Goal: Task Accomplishment & Management: Manage account settings

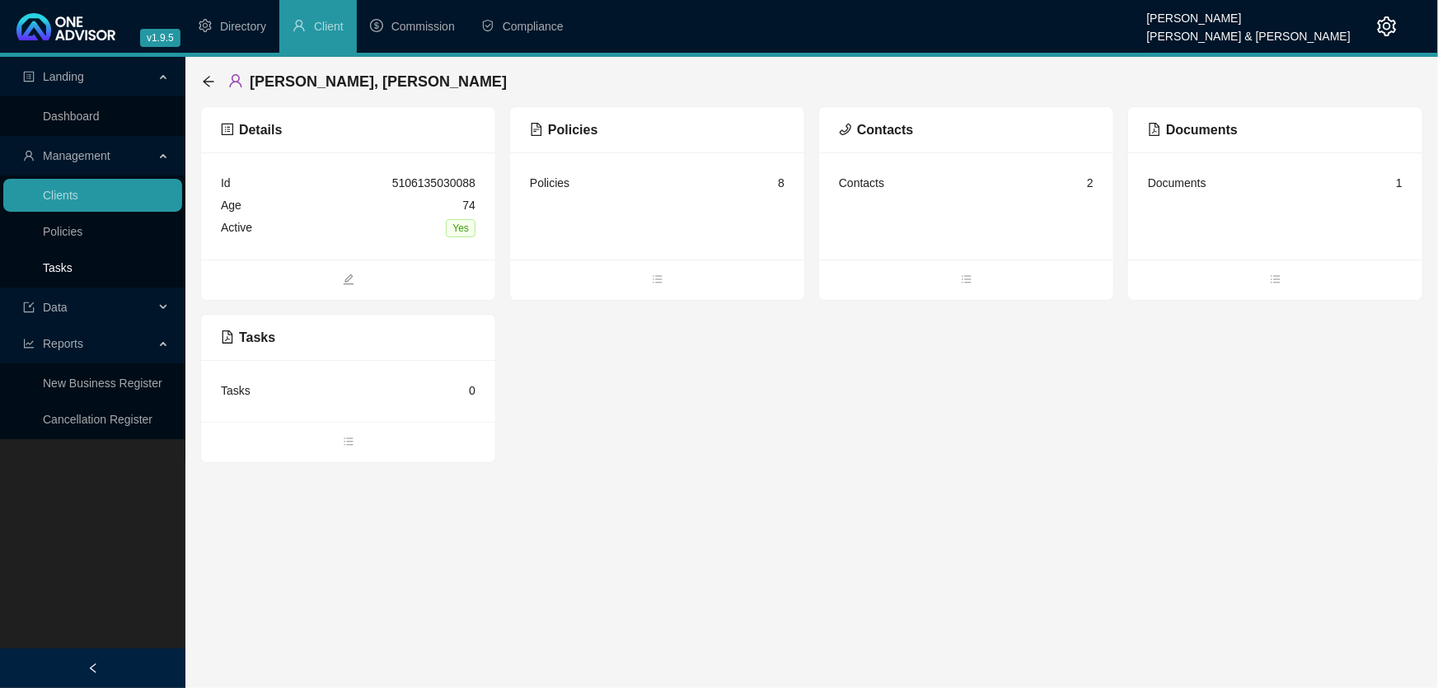
click at [61, 264] on link "Tasks" at bounding box center [58, 267] width 30 height 13
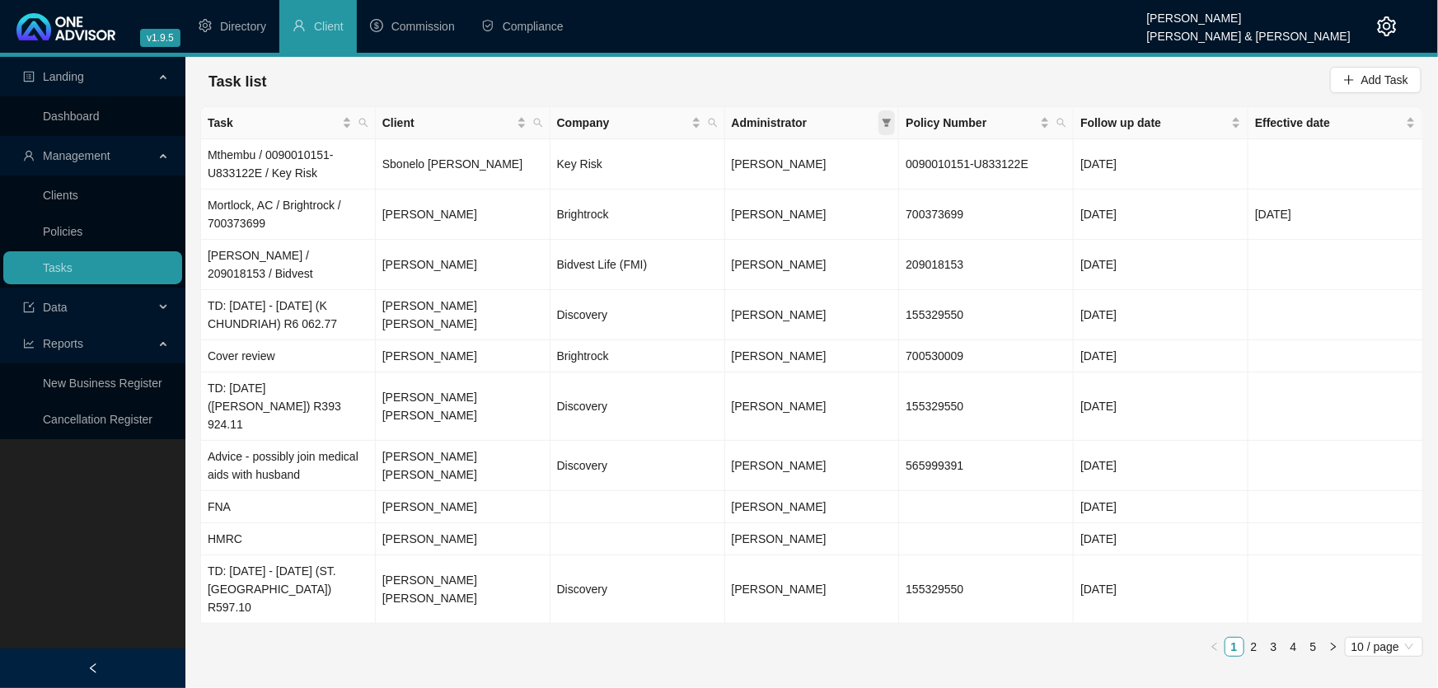
click at [884, 120] on icon "filter" at bounding box center [887, 123] width 9 height 8
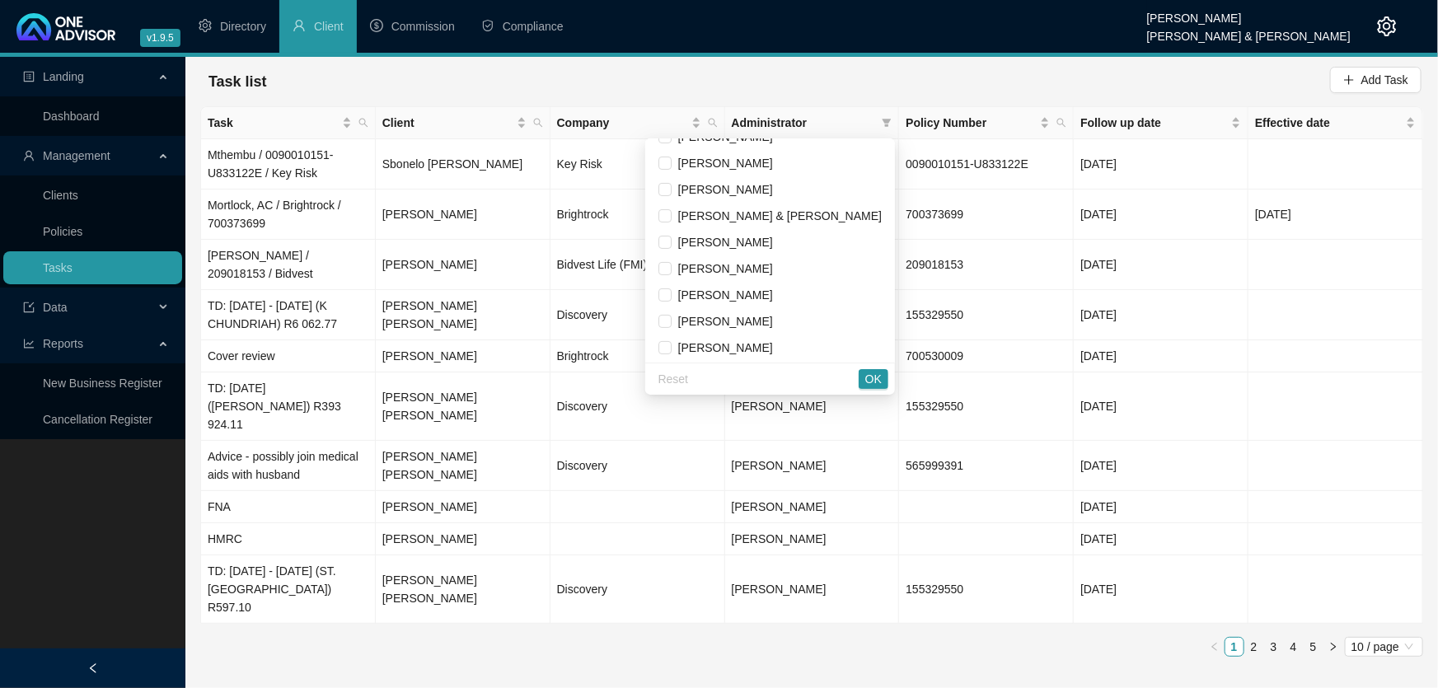
scroll to position [124, 0]
click at [672, 270] on input "checkbox" at bounding box center [665, 267] width 13 height 13
checkbox input "true"
click at [874, 387] on span "OK" at bounding box center [873, 379] width 16 height 18
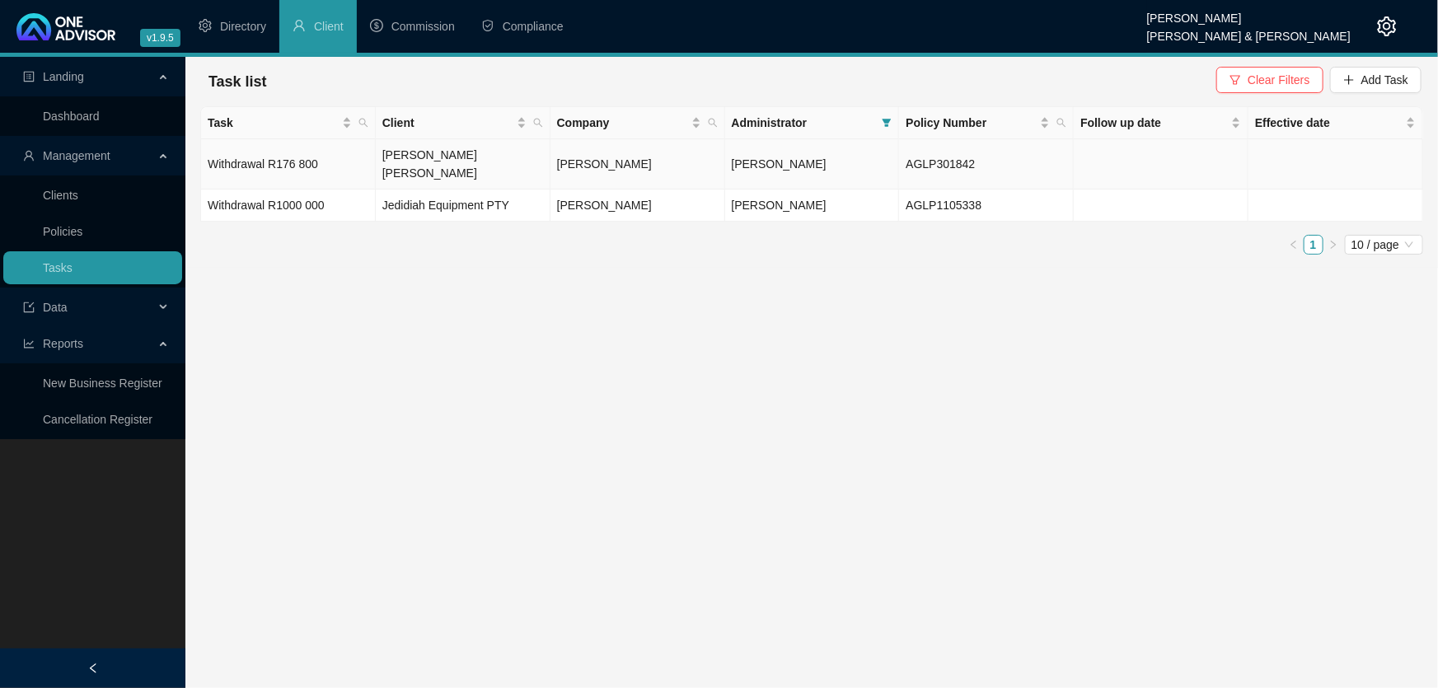
click at [270, 152] on td "Withdrawal R176 800" at bounding box center [288, 164] width 175 height 50
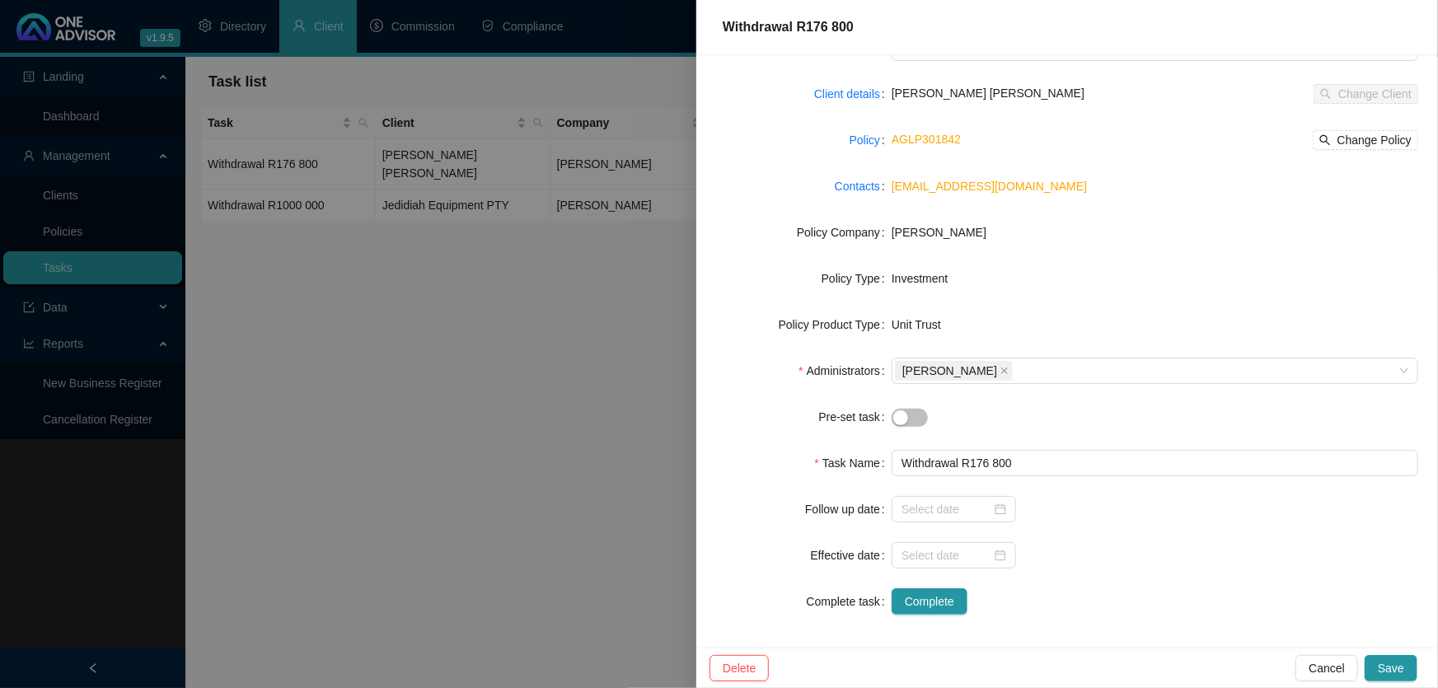
scroll to position [96, 0]
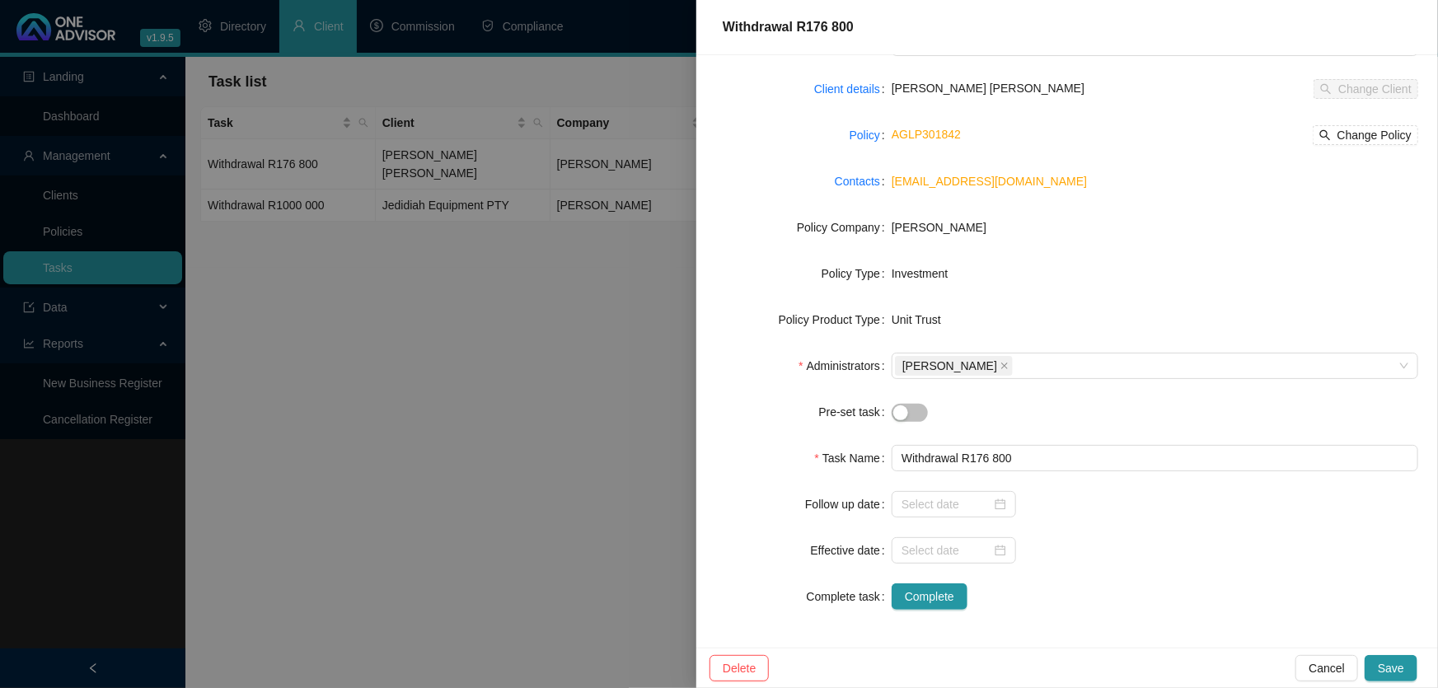
click at [507, 425] on div at bounding box center [719, 344] width 1438 height 688
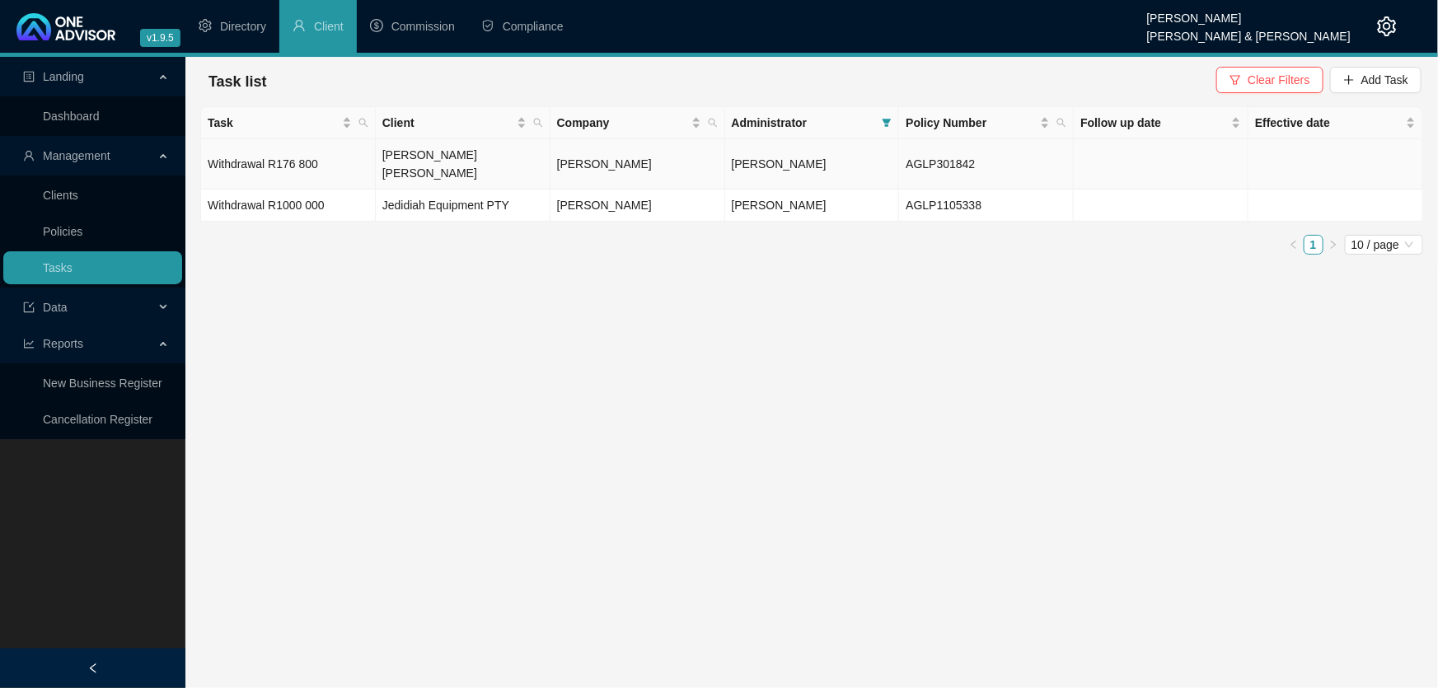
click at [293, 148] on td "Withdrawal R176 800" at bounding box center [288, 164] width 175 height 50
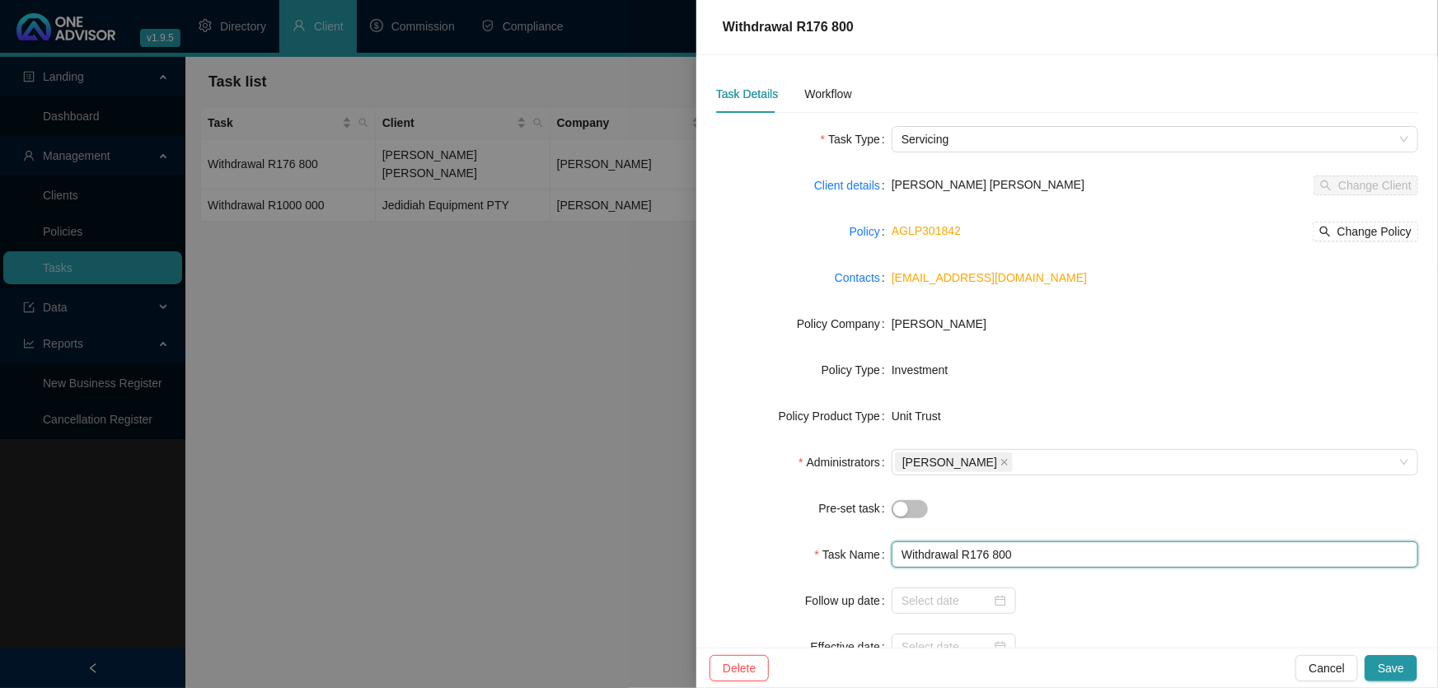
click at [1032, 555] on input "Withdrawal R176 800" at bounding box center [1155, 554] width 527 height 26
click at [1030, 555] on input "Withdrawal R176 800 - [DATE]" at bounding box center [1155, 554] width 527 height 26
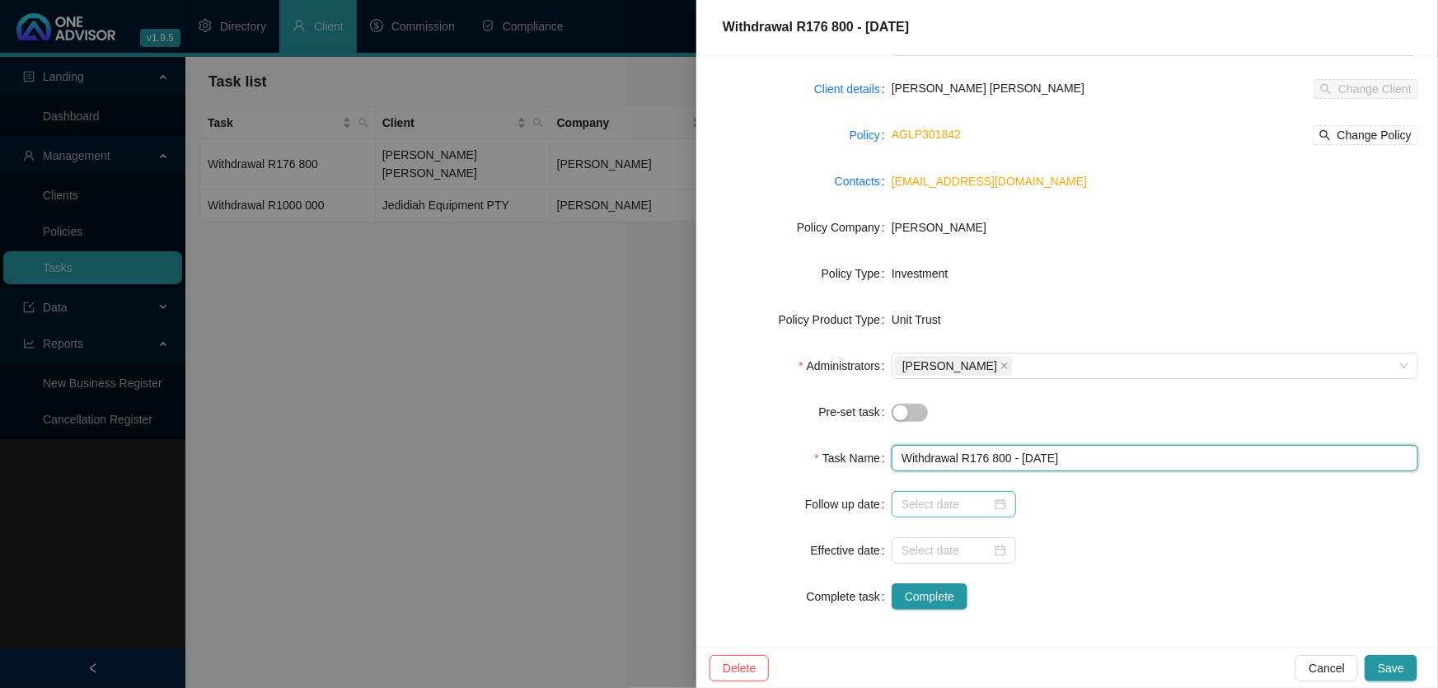
type input "Withdrawal R176 800 - [DATE]"
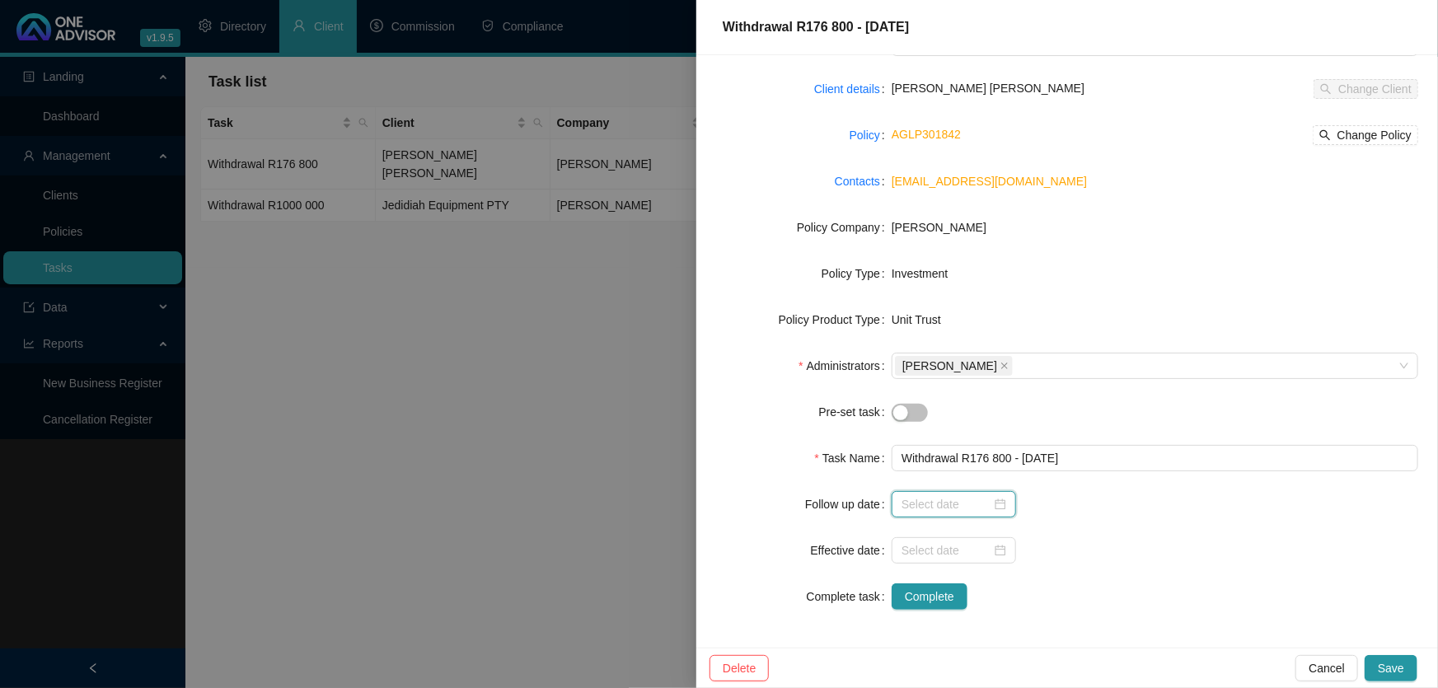
click at [954, 508] on input at bounding box center [947, 504] width 90 height 18
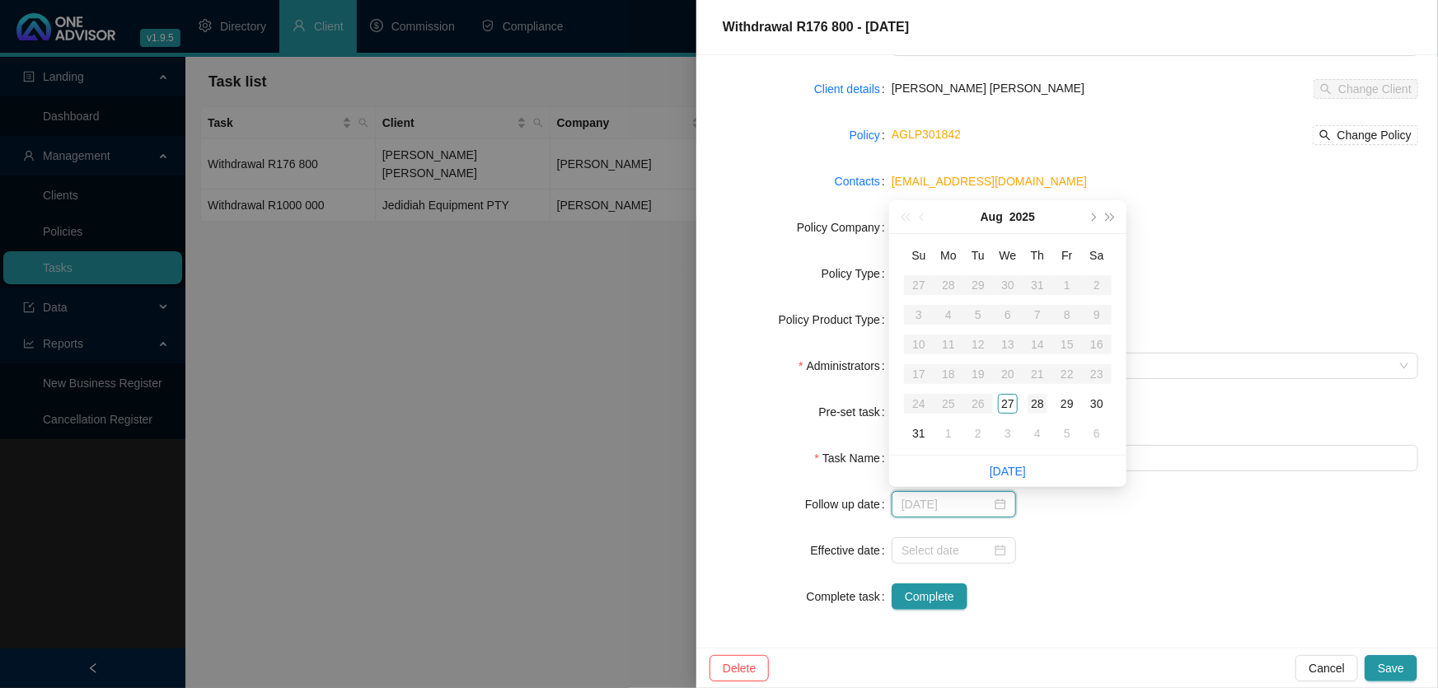
type input "[DATE]"
click at [1036, 405] on div "28" at bounding box center [1038, 404] width 20 height 20
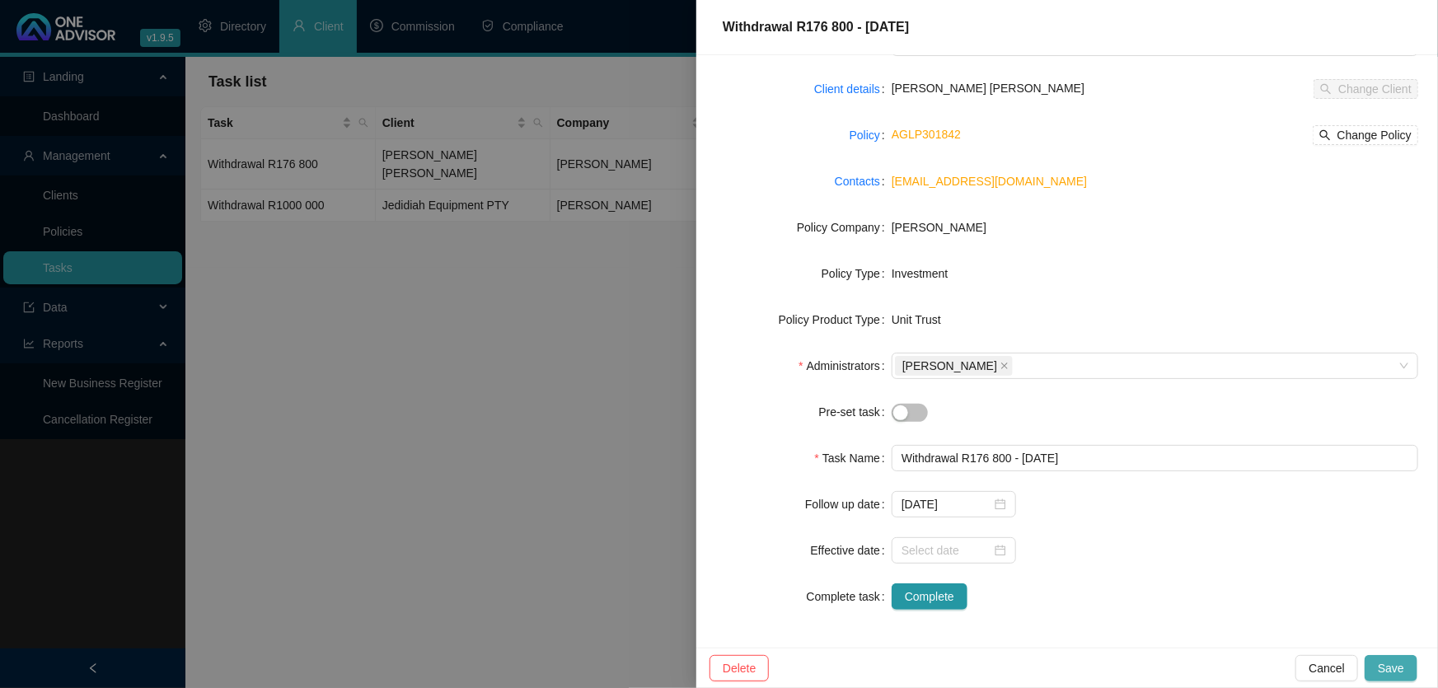
click at [1400, 664] on span "Save" at bounding box center [1391, 668] width 26 height 18
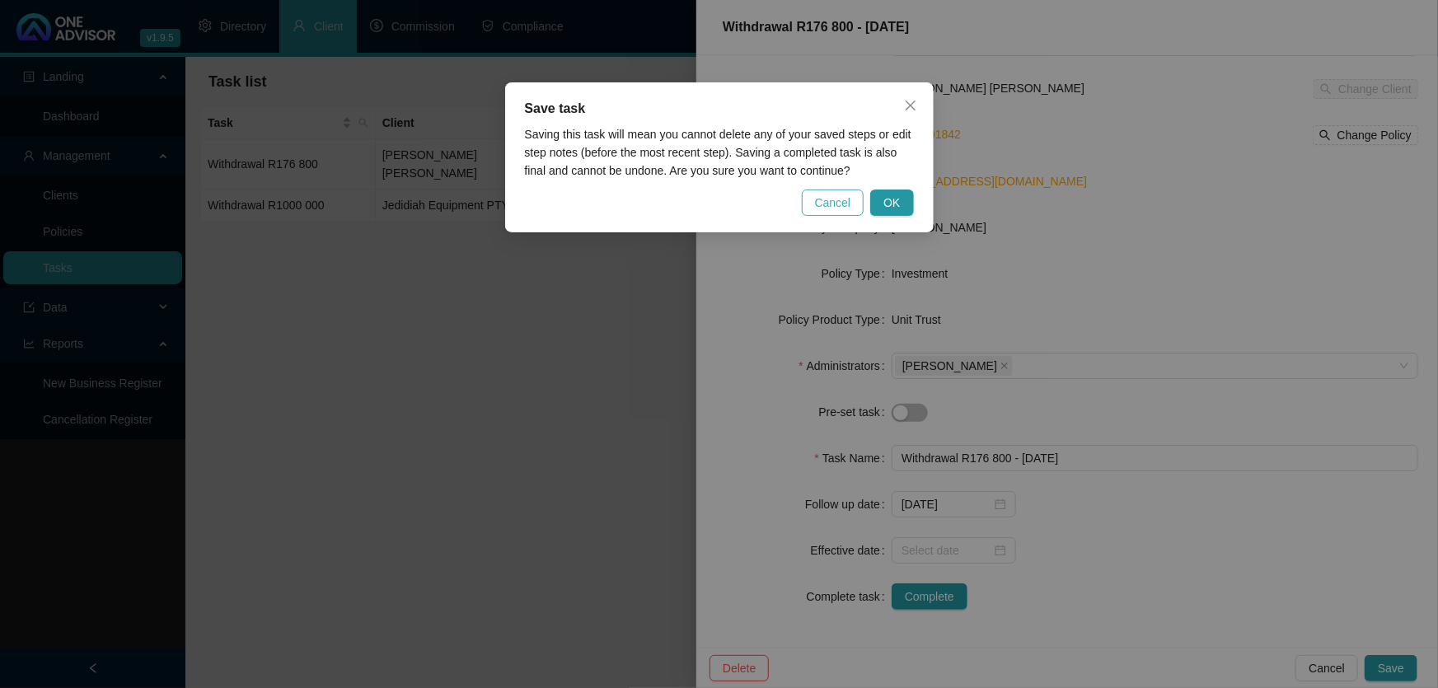
click at [842, 201] on span "Cancel" at bounding box center [833, 203] width 36 height 18
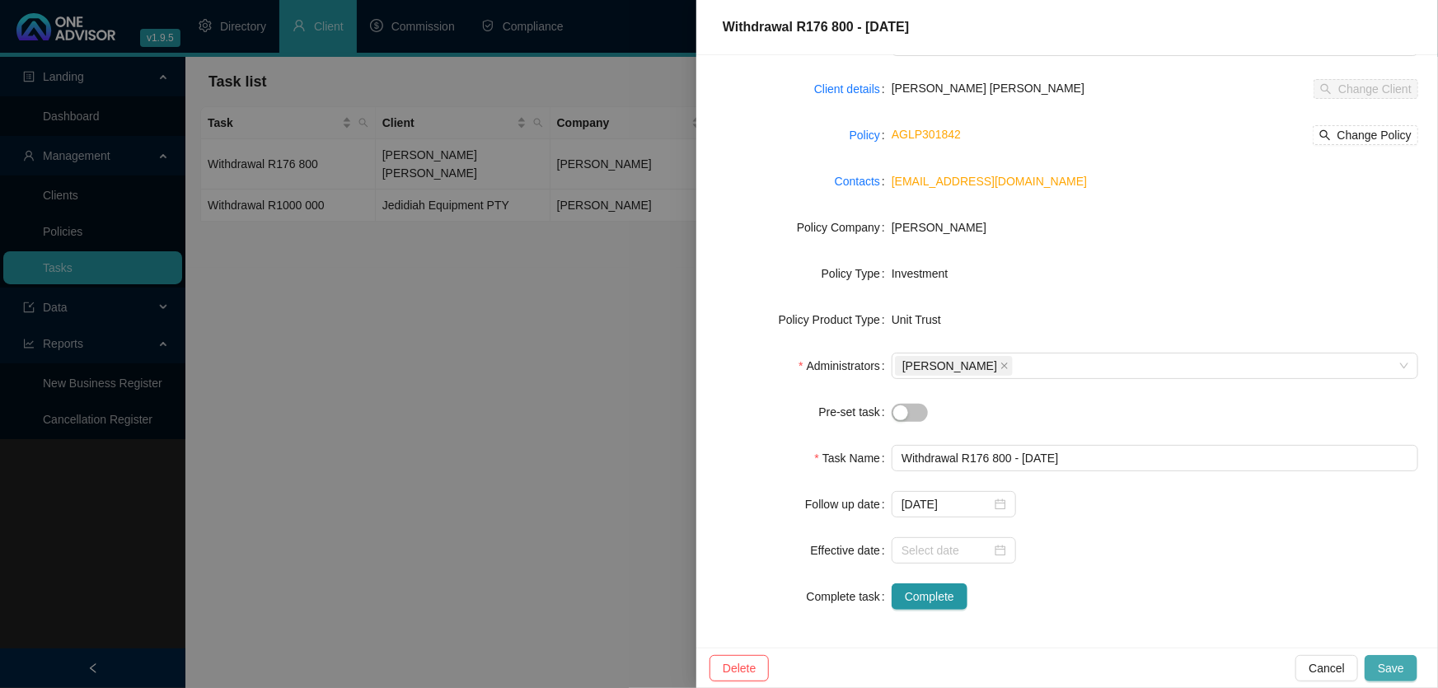
click at [1393, 673] on span "Save" at bounding box center [1391, 668] width 26 height 18
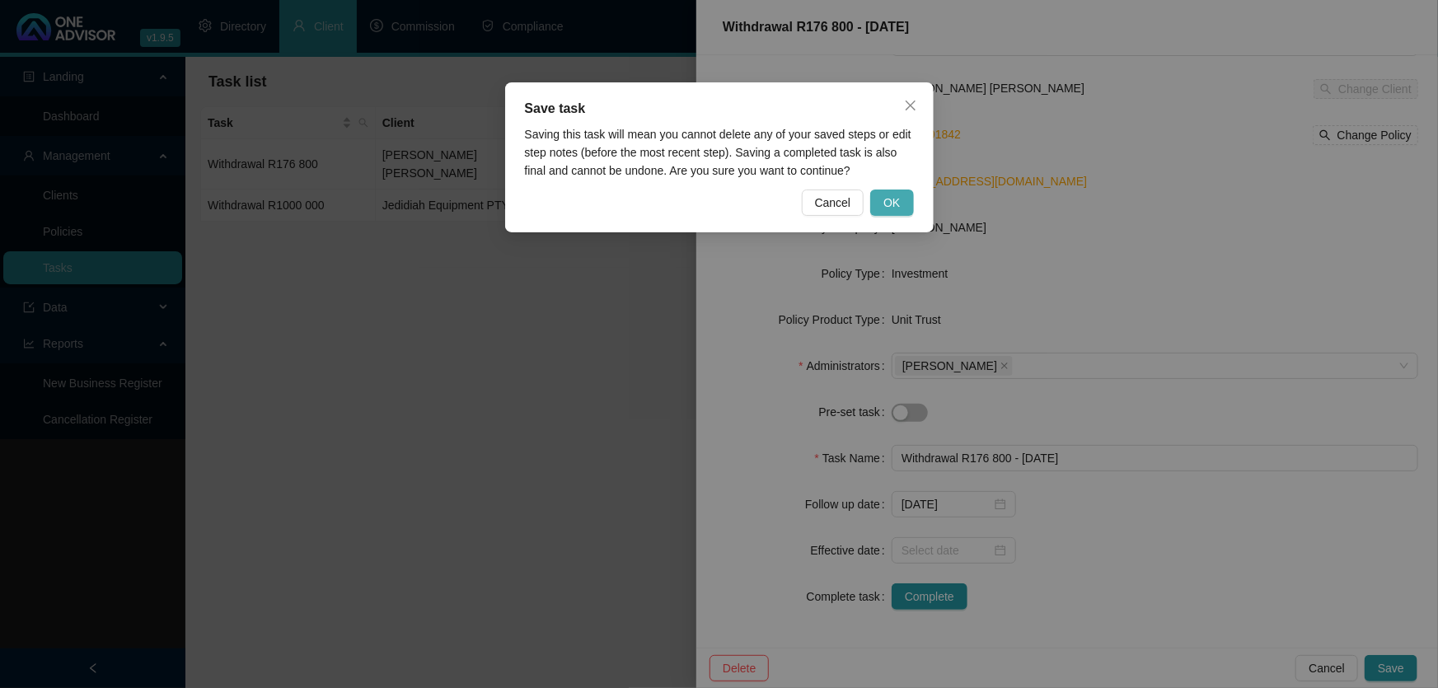
click at [902, 198] on button "OK" at bounding box center [891, 203] width 43 height 26
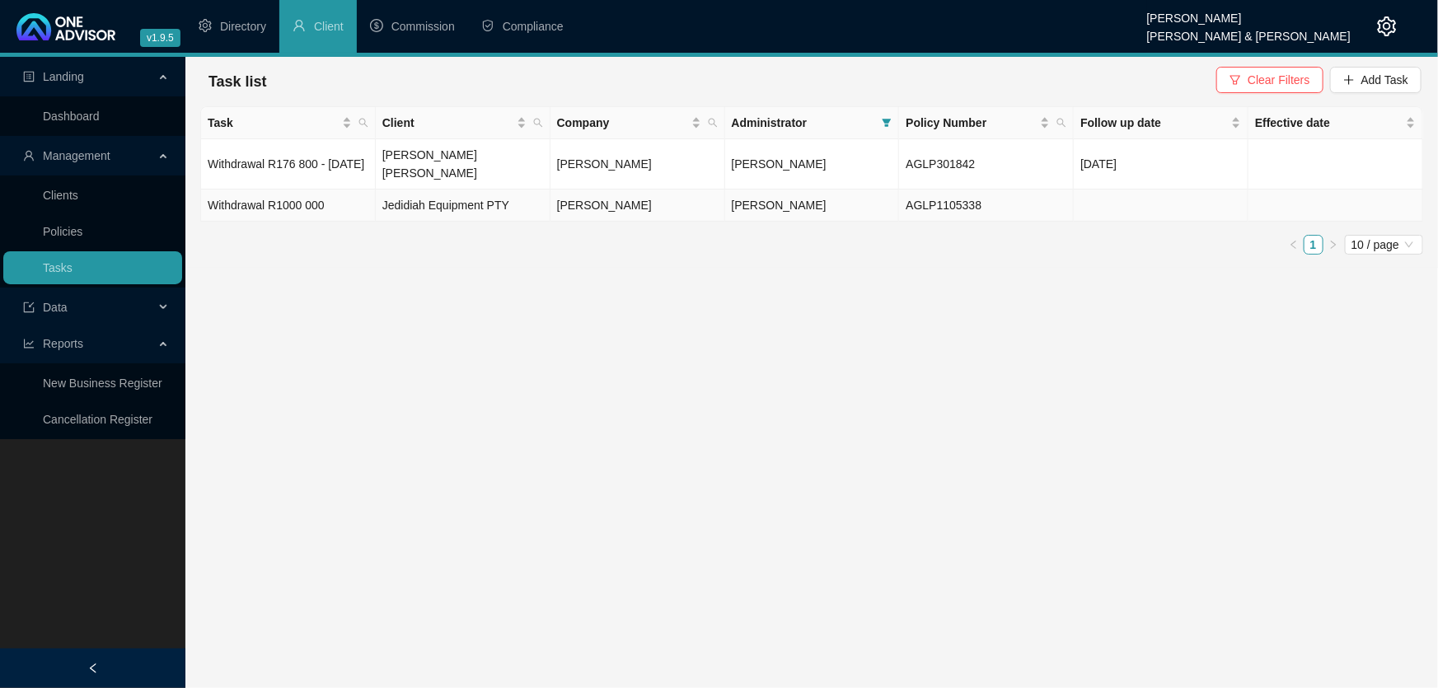
click at [303, 204] on td "Withdrawal R1000 000" at bounding box center [288, 206] width 175 height 32
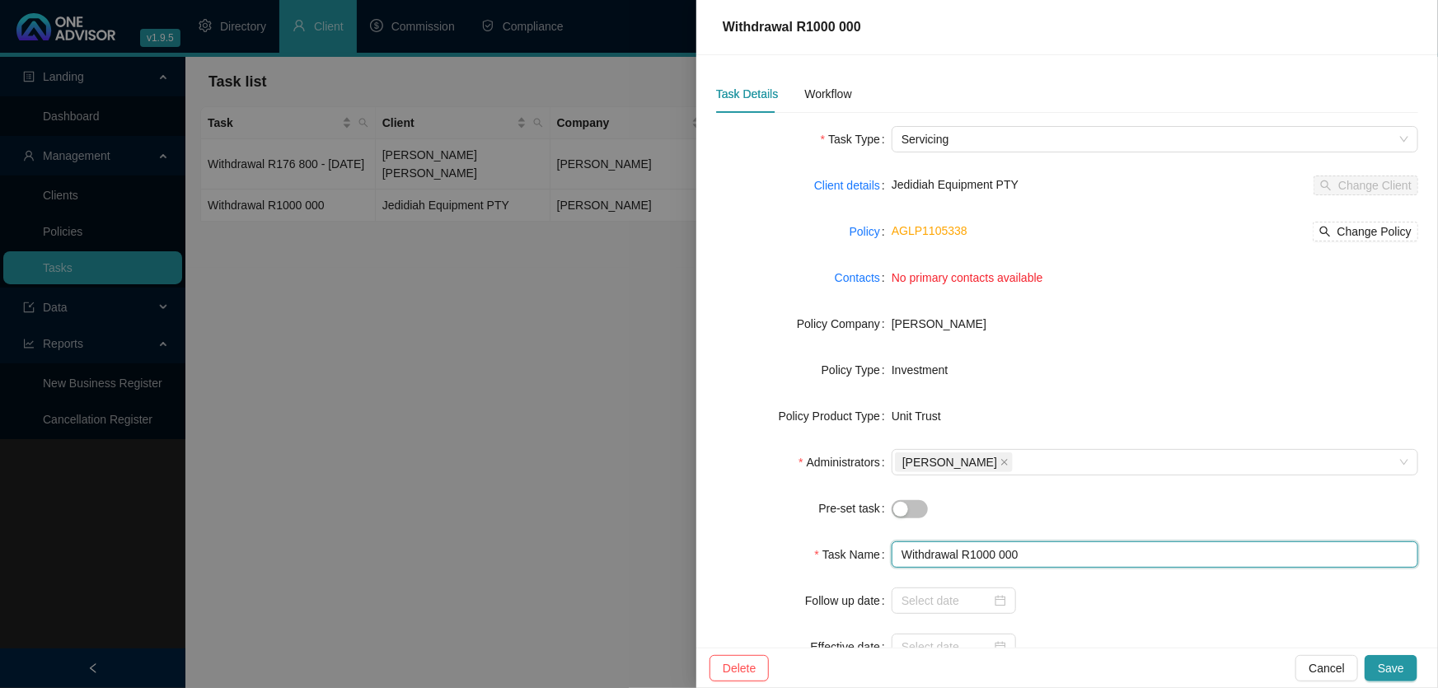
click at [973, 552] on input "Withdrawal R1000 000" at bounding box center [1155, 554] width 527 height 26
click at [1051, 556] on input "Withdrawal R1 000 000" at bounding box center [1155, 554] width 527 height 26
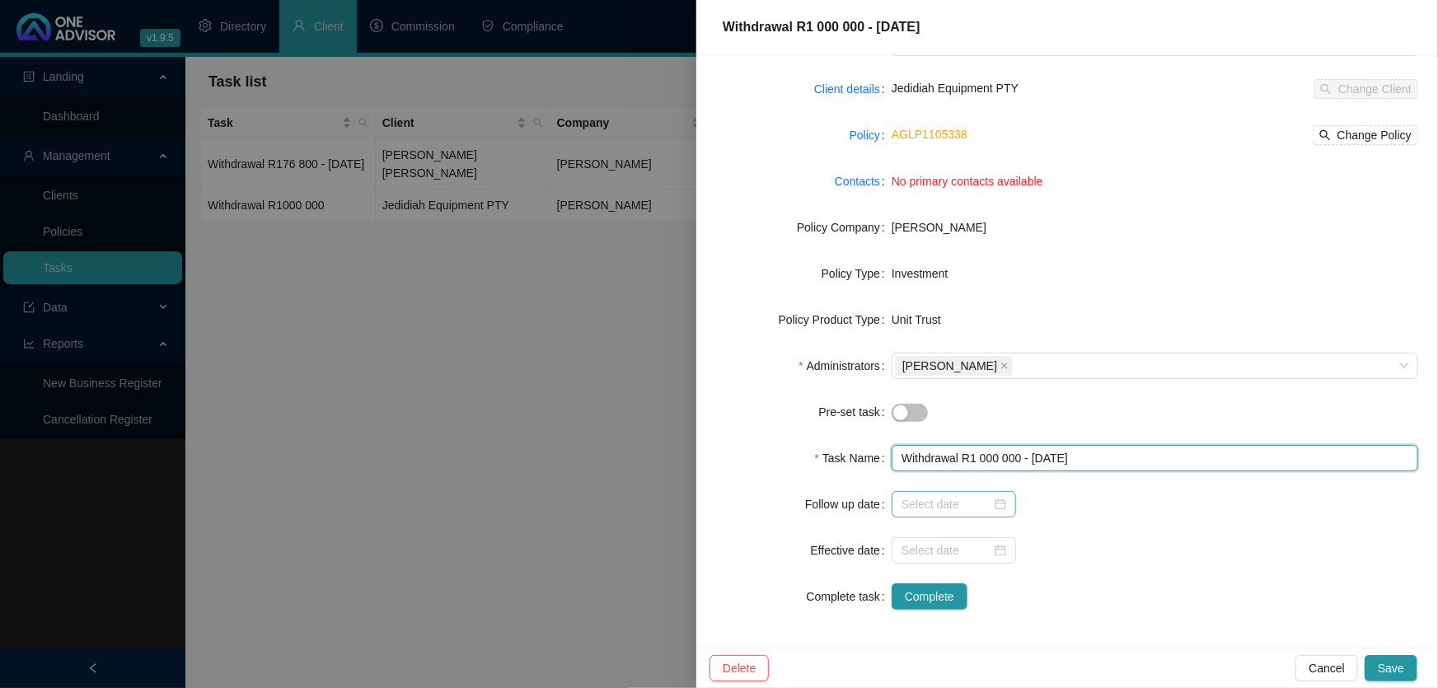
click at [997, 504] on div at bounding box center [954, 504] width 105 height 18
type input "Withdrawal R1 000 000 - [DATE]"
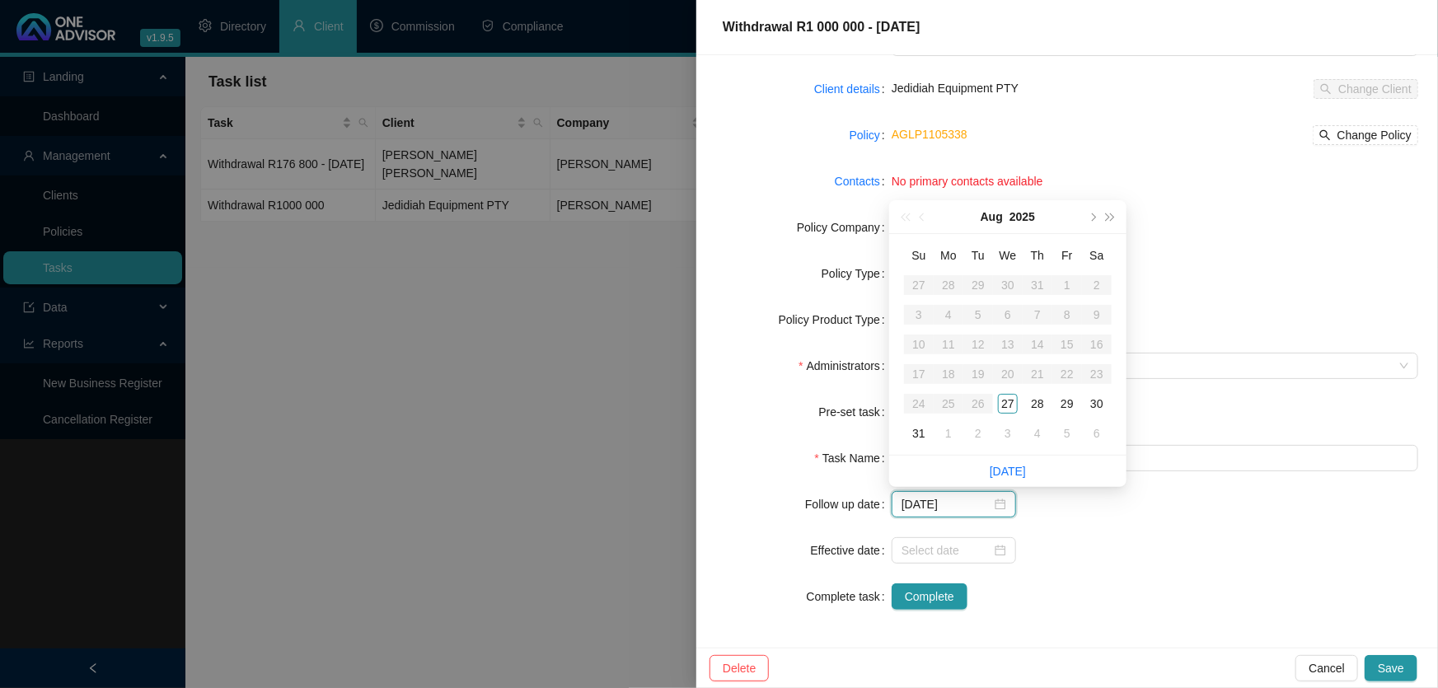
type input "[DATE]"
click at [1071, 403] on div "29" at bounding box center [1067, 404] width 20 height 20
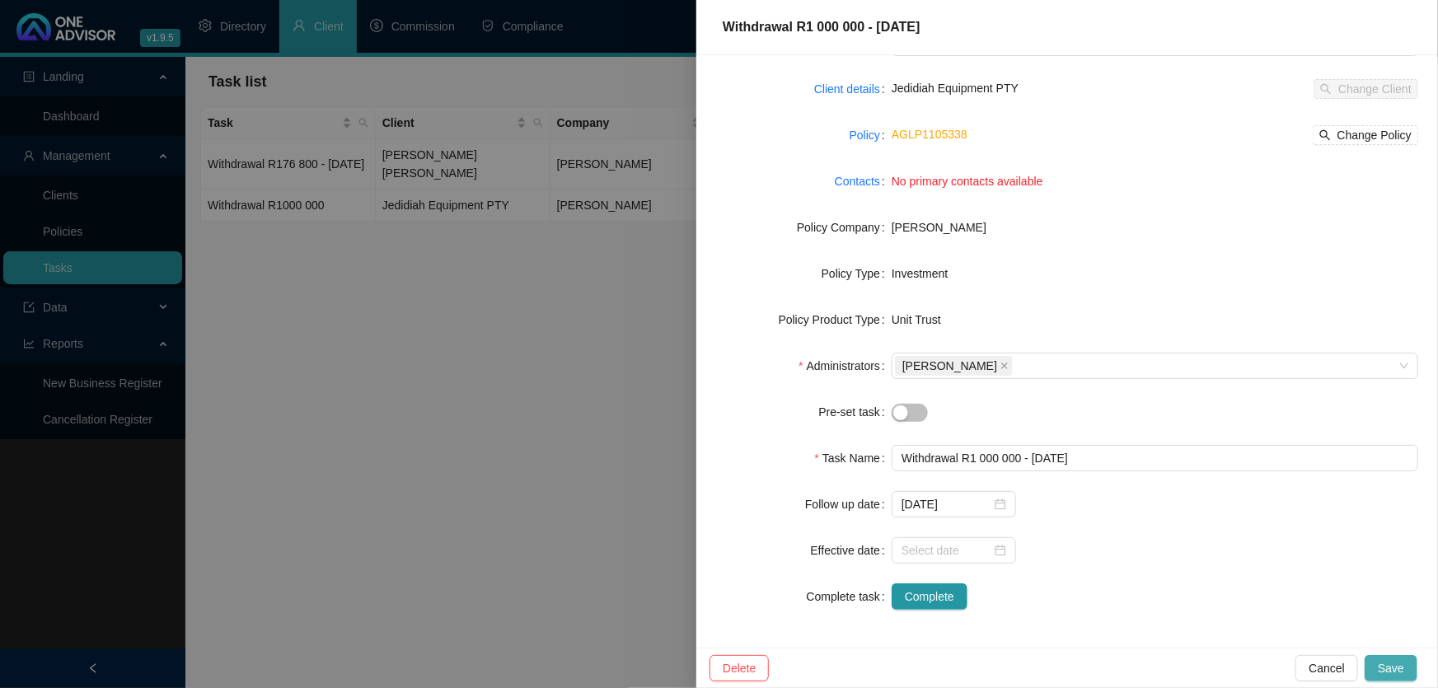
click at [1391, 668] on span "Save" at bounding box center [1391, 668] width 26 height 18
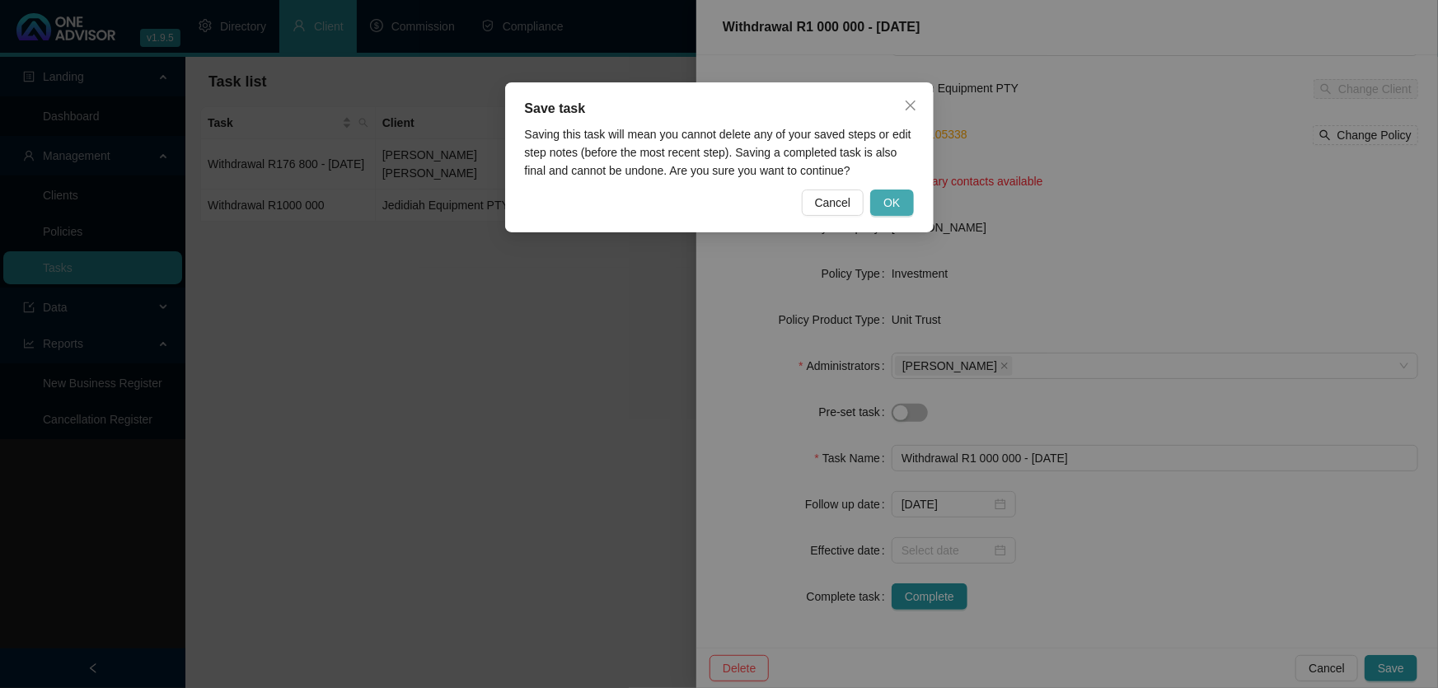
click at [891, 199] on span "OK" at bounding box center [891, 203] width 16 height 18
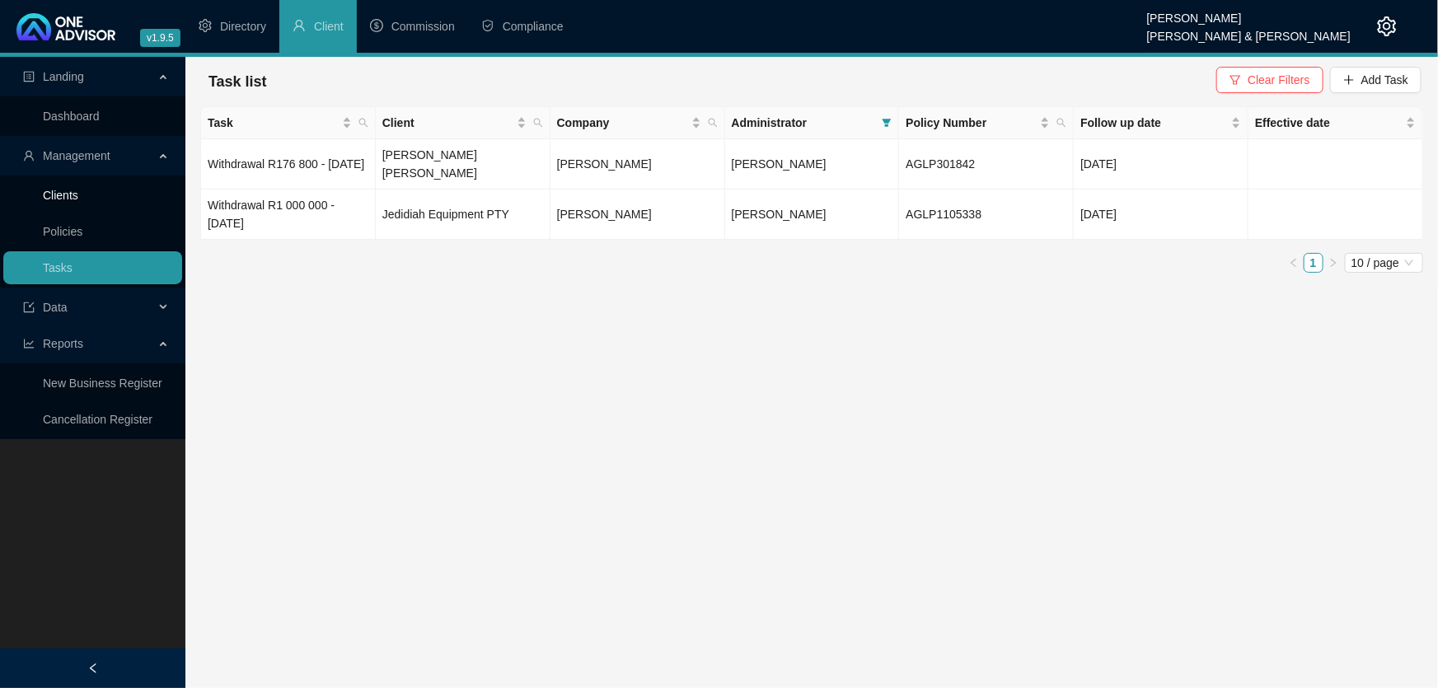
click at [62, 195] on link "Clients" at bounding box center [60, 195] width 35 height 13
